Goal: Find specific page/section: Find specific page/section

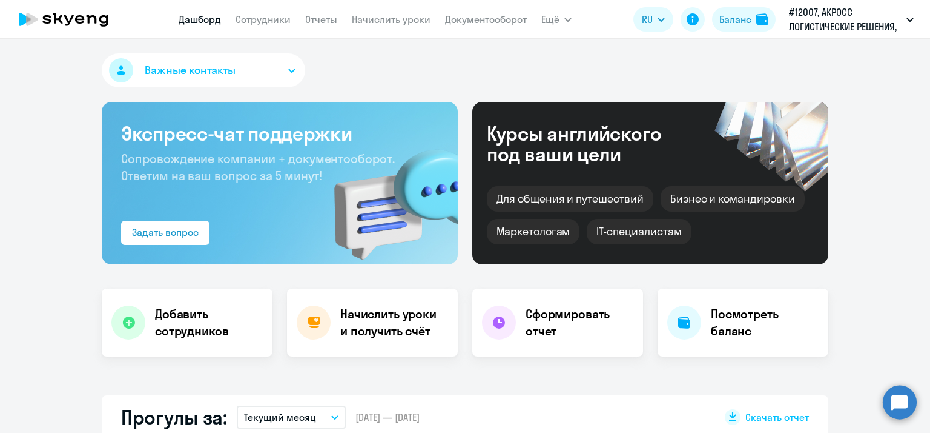
select select "30"
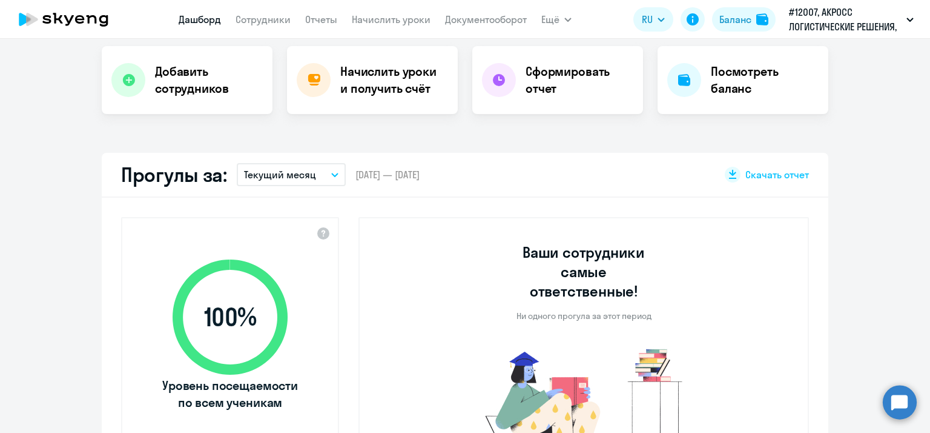
select select "30"
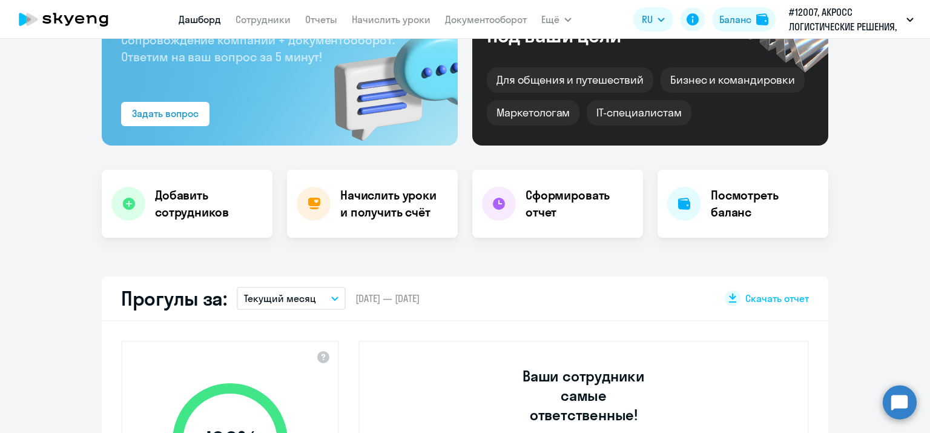
scroll to position [0, 0]
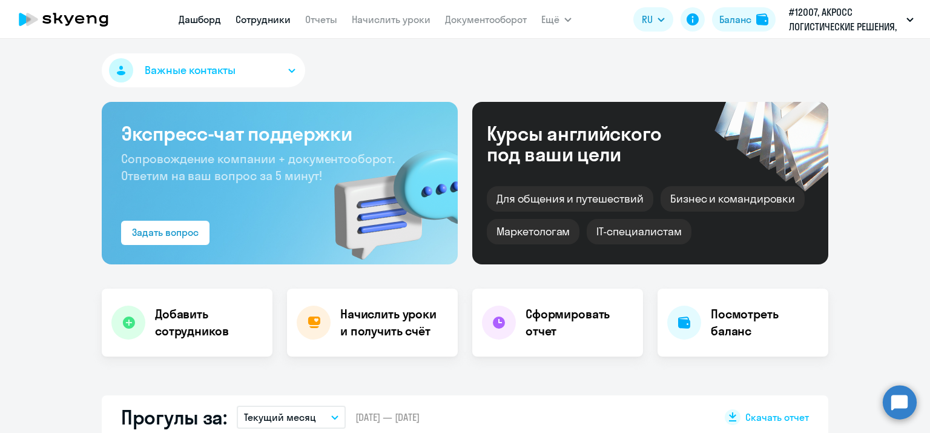
click at [262, 19] on link "Сотрудники" at bounding box center [263, 19] width 55 height 12
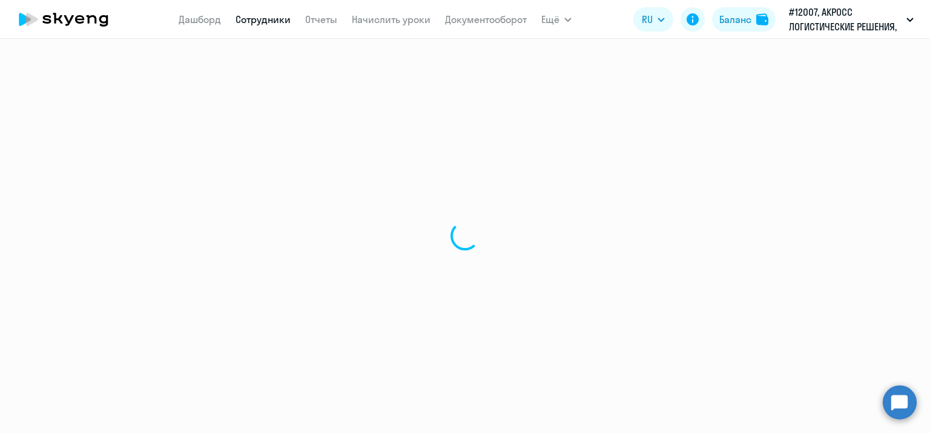
select select "30"
